Goal: Task Accomplishment & Management: Manage account settings

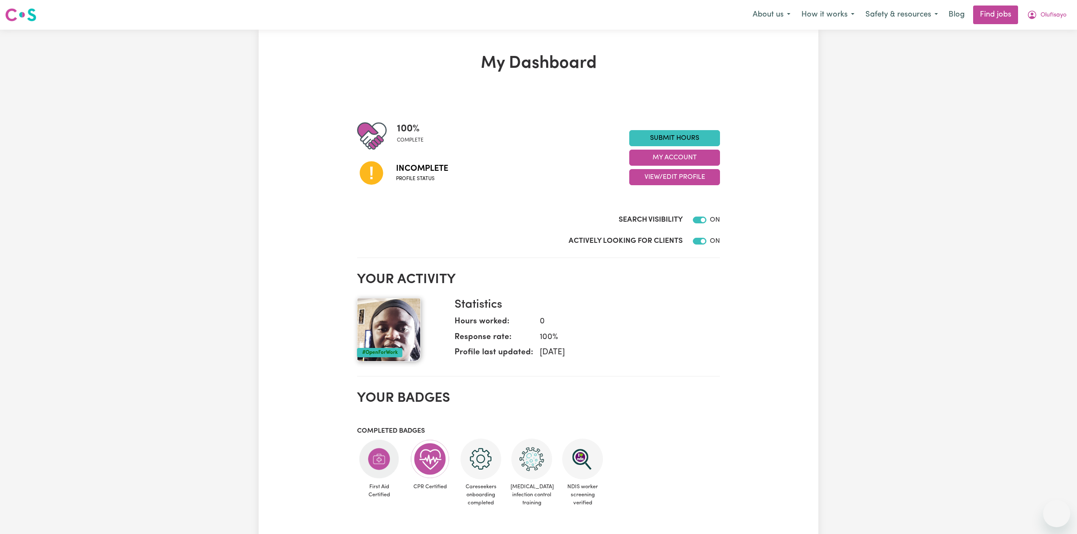
click at [1042, 21] on button "Olufisayo" at bounding box center [1046, 15] width 50 height 18
click at [1033, 51] on link "My Dashboard" at bounding box center [1037, 49] width 67 height 16
click at [1038, 58] on link "Logout" at bounding box center [1037, 65] width 67 height 16
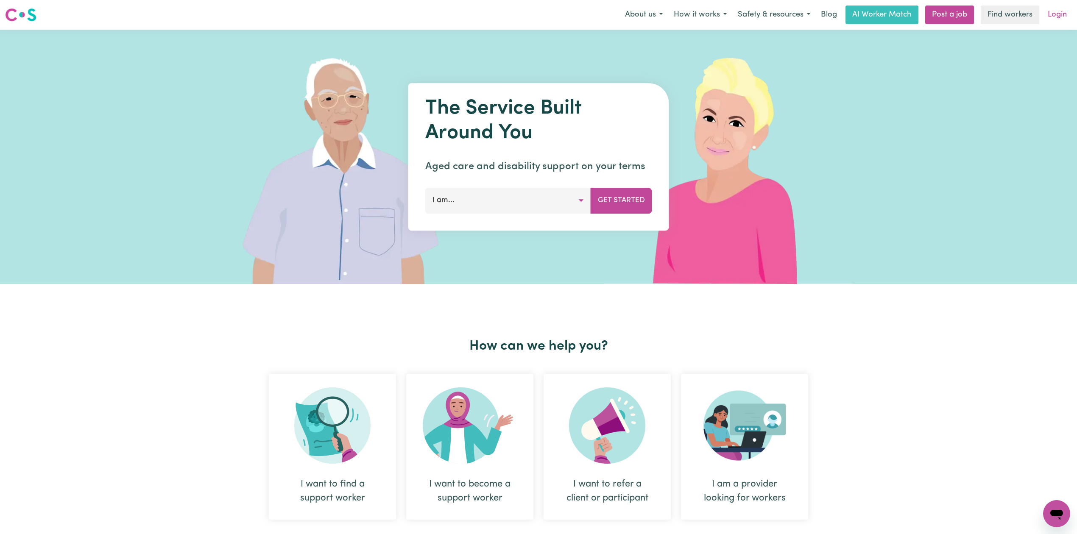
click at [1054, 17] on link "Login" at bounding box center [1057, 15] width 29 height 19
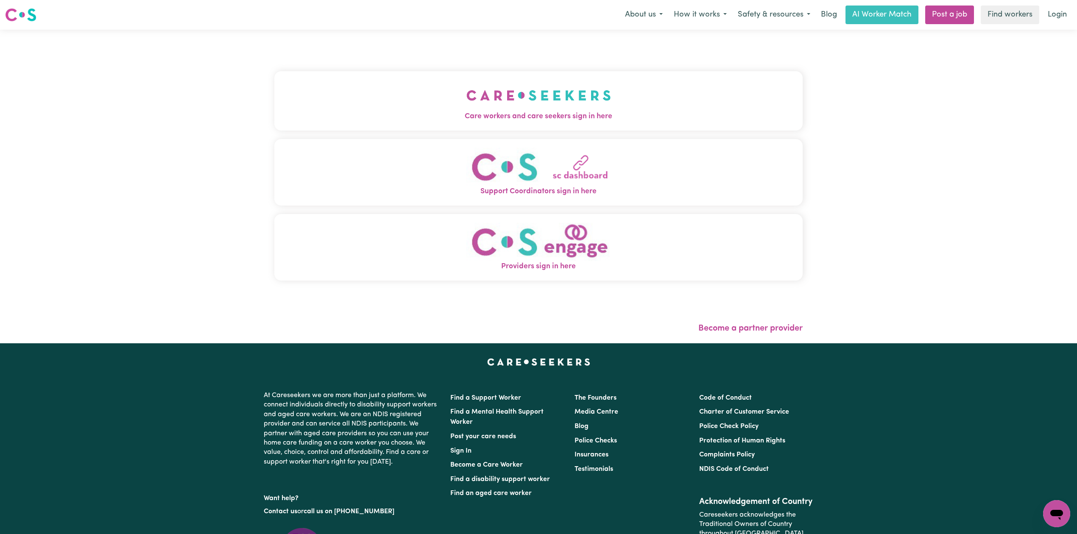
click at [466, 93] on img "Care workers and care seekers sign in here" at bounding box center [538, 95] width 145 height 31
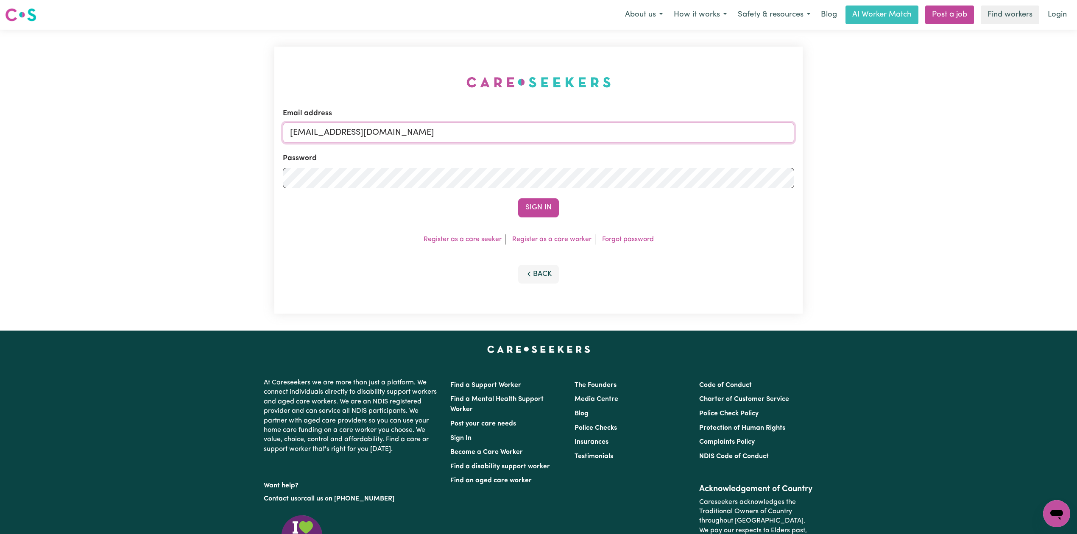
click at [331, 133] on input "[EMAIL_ADDRESS][DOMAIN_NAME]" at bounding box center [538, 133] width 511 height 20
drag, startPoint x: 334, startPoint y: 129, endPoint x: 524, endPoint y: 129, distance: 189.9
click at [524, 129] on input "Superuser~[EMAIL_ADDRESS][DOMAIN_NAME]" at bounding box center [538, 133] width 511 height 20
type input "Superuser~[EMAIL_ADDRESS][DOMAIN_NAME]"
click at [527, 207] on button "Sign In" at bounding box center [538, 207] width 41 height 19
